Goal: Find contact information: Find contact information

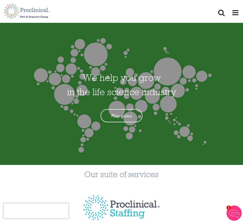
click at [240, 11] on div "Home Jobs About us Join us Contact Upload CV" at bounding box center [121, 8] width 243 height 17
click at [236, 13] on span at bounding box center [236, 13] width 8 height 8
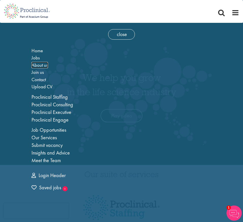
click at [40, 67] on span "About us" at bounding box center [40, 65] width 17 height 6
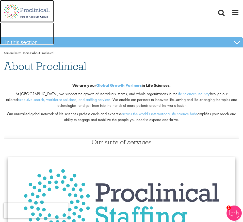
click at [38, 9] on img at bounding box center [27, 11] width 54 height 22
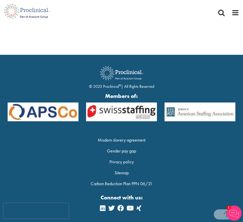
scroll to position [1582, 0]
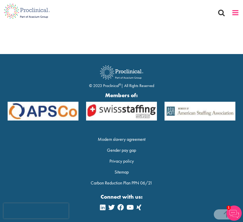
click at [237, 10] on span at bounding box center [236, 13] width 8 height 8
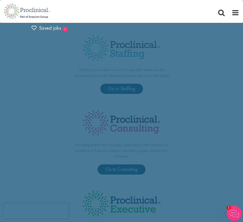
scroll to position [0, 0]
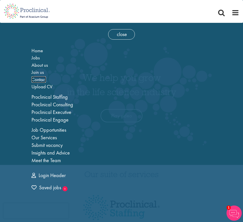
click at [41, 80] on span "Contact" at bounding box center [39, 79] width 14 height 6
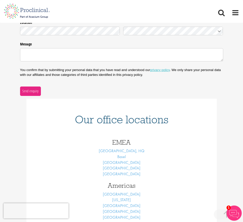
scroll to position [184, 0]
